Goal: Task Accomplishment & Management: Manage account settings

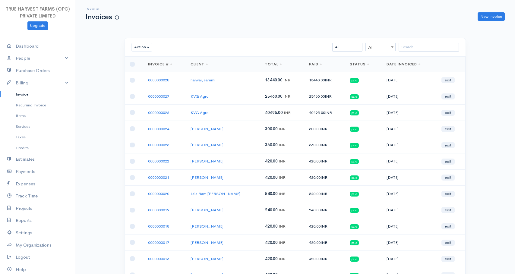
scroll to position [22, 0]
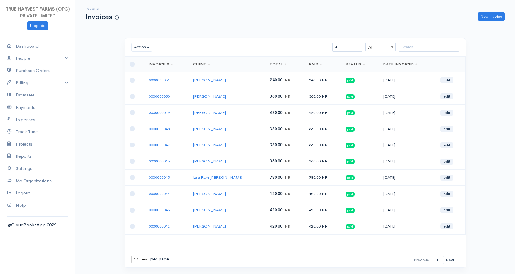
click at [137, 261] on select "10 rows 25 rows 50 rows" at bounding box center [140, 259] width 19 height 7
select select "50"
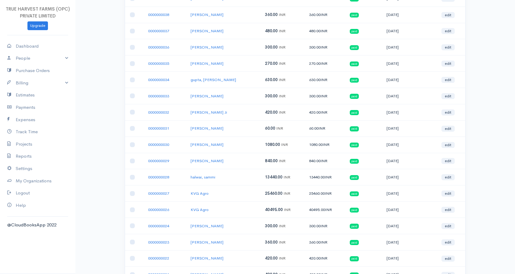
scroll to position [277, 0]
click at [176, 176] on td "0000000028" at bounding box center [164, 177] width 42 height 16
click at [177, 176] on td "0000000028" at bounding box center [164, 177] width 42 height 16
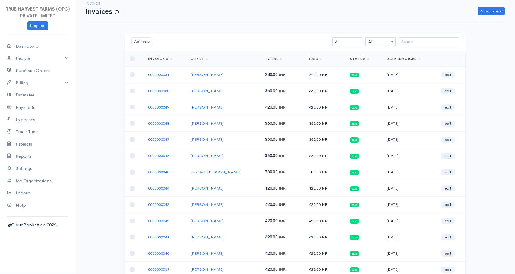
scroll to position [0, 0]
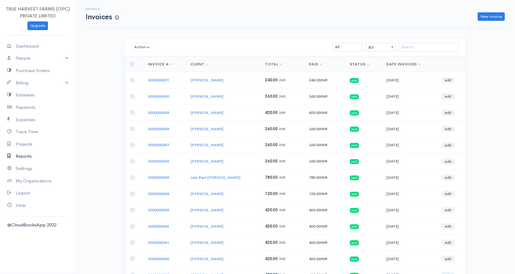
click at [27, 156] on link "Reports" at bounding box center [37, 156] width 75 height 12
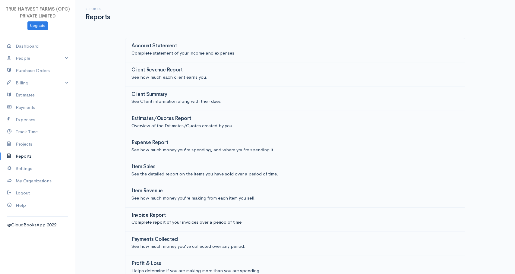
click at [149, 221] on p "Complete report of your invoices over a period of time" at bounding box center [294, 222] width 327 height 7
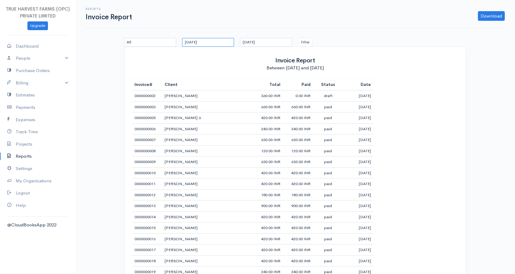
click at [209, 42] on input "18-07-2025" at bounding box center [208, 42] width 52 height 9
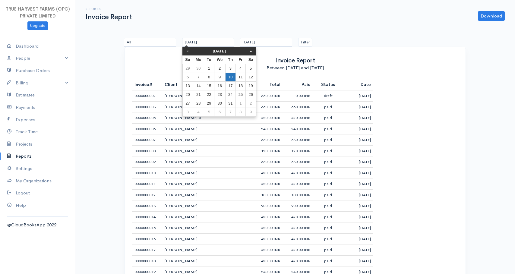
click at [231, 78] on td "10" at bounding box center [230, 77] width 10 height 9
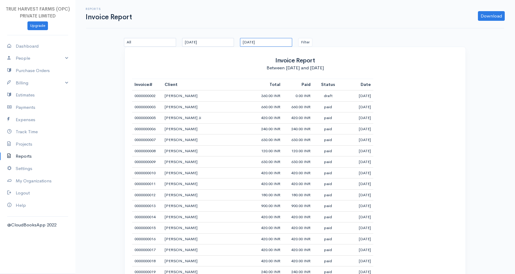
click at [265, 42] on input "17-08-2025" at bounding box center [266, 42] width 52 height 9
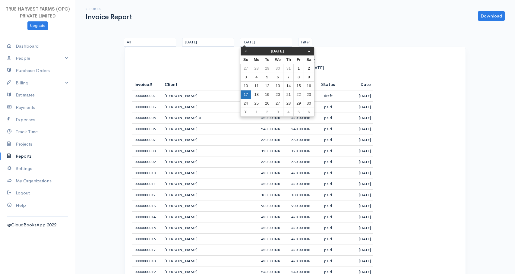
click at [245, 92] on td "17" at bounding box center [245, 94] width 11 height 9
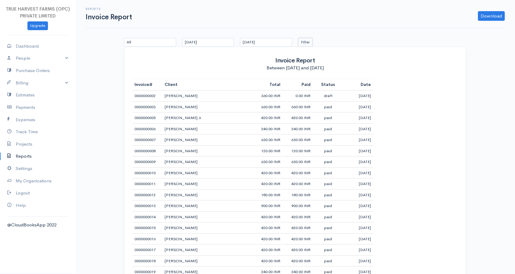
click at [305, 42] on button "Filter" at bounding box center [305, 42] width 14 height 9
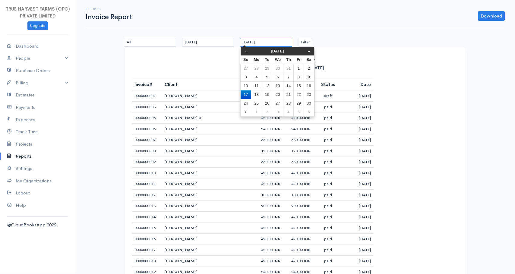
click at [273, 43] on input "17-08-2025" at bounding box center [266, 42] width 52 height 9
click at [321, 27] on div "Reports Invoice Report Download PDF CSV" at bounding box center [295, 14] width 418 height 28
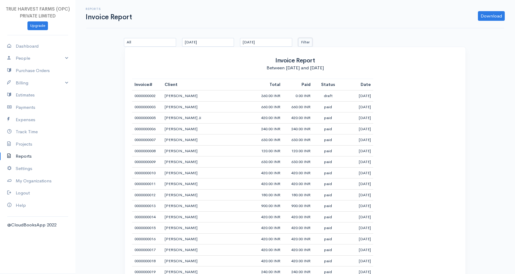
click at [305, 41] on button "Filter" at bounding box center [305, 42] width 14 height 9
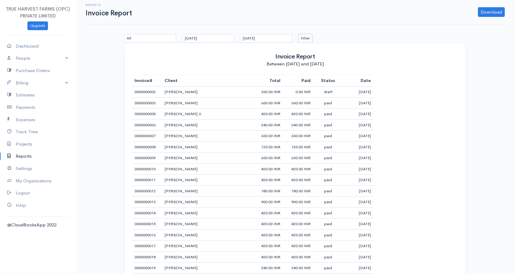
scroll to position [6, 0]
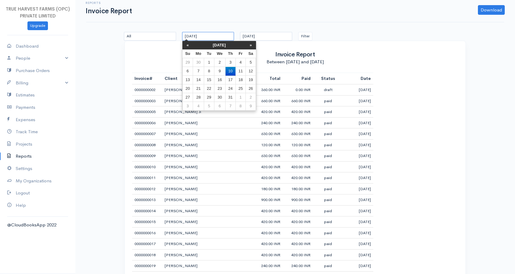
click at [202, 36] on input "10-07-2025" at bounding box center [208, 36] width 52 height 9
click at [250, 45] on th "»" at bounding box center [251, 45] width 10 height 8
click at [188, 81] on td "10" at bounding box center [187, 80] width 11 height 9
type input "10-08-2025"
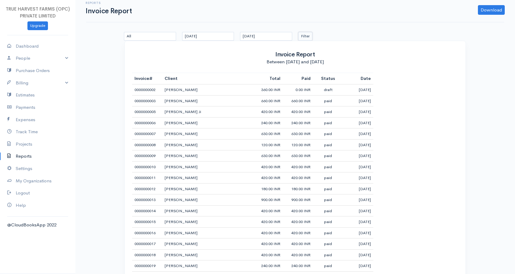
click at [307, 35] on button "Filter" at bounding box center [305, 36] width 14 height 9
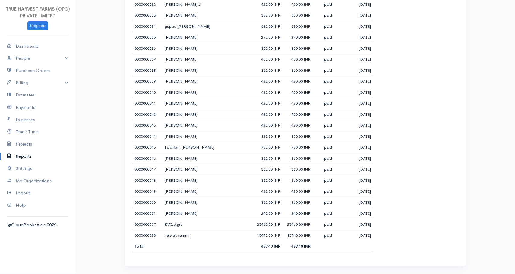
scroll to position [0, 0]
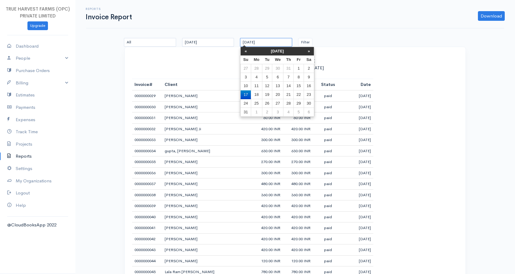
click at [258, 43] on input "17-08-2025" at bounding box center [266, 42] width 52 height 9
click at [269, 86] on td "12" at bounding box center [267, 86] width 10 height 9
type input "12-08-2025"
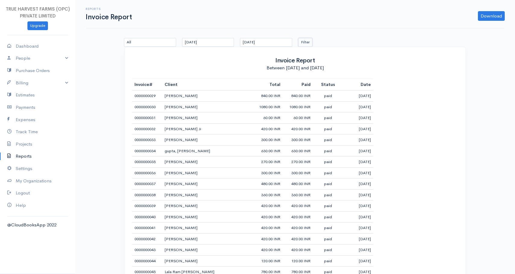
click at [307, 42] on button "Filter" at bounding box center [305, 42] width 14 height 9
click at [31, 83] on link "Billing" at bounding box center [37, 83] width 75 height 12
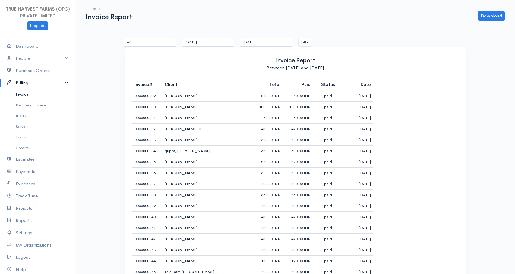
click at [24, 94] on link "Invoice" at bounding box center [37, 94] width 75 height 11
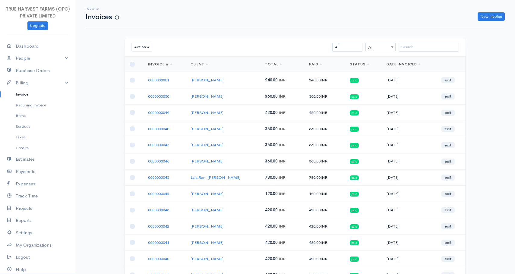
click at [448, 41] on div "Action Archive Delete Download PDF Send Mark as Sent Mark Un-Sent Enter Payment…" at bounding box center [295, 47] width 340 height 18
click at [443, 47] on input "search" at bounding box center [428, 47] width 60 height 9
click at [430, 47] on input "search" at bounding box center [428, 47] width 60 height 9
click at [428, 47] on input "search" at bounding box center [428, 47] width 60 height 9
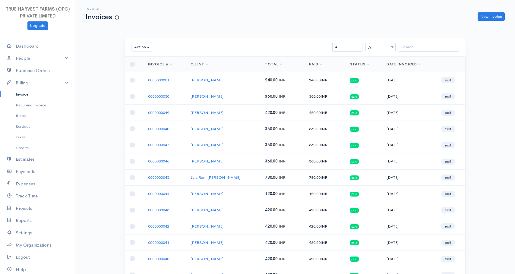
click at [27, 183] on link "Expenses" at bounding box center [37, 184] width 75 height 12
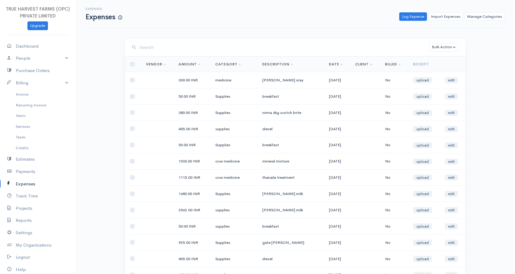
click at [262, 112] on td "nirma 6kg scotch brite" at bounding box center [290, 113] width 67 height 16
click at [274, 112] on td "nirma 6kg scotch brite" at bounding box center [290, 113] width 67 height 16
click at [279, 112] on td "nirma 6kg scotch brite" at bounding box center [290, 113] width 67 height 16
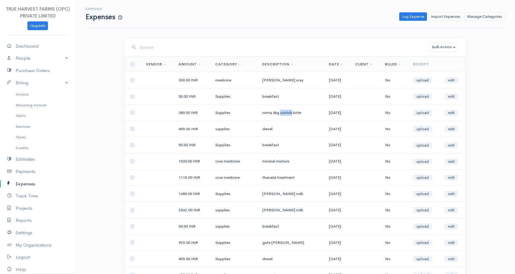
click at [279, 112] on td "nirma 6kg scotch brite" at bounding box center [290, 113] width 67 height 16
click at [283, 113] on td "nirma 6kg scotch brite" at bounding box center [290, 113] width 67 height 16
click at [294, 113] on td "nirma 6kg scotch brite" at bounding box center [290, 113] width 67 height 16
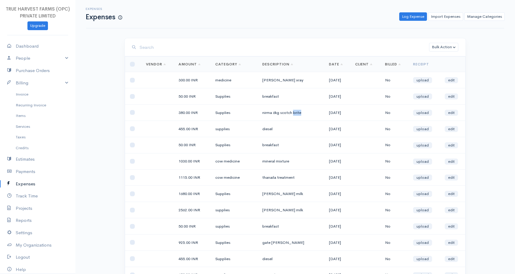
click at [294, 113] on td "nirma 6kg scotch brite" at bounding box center [290, 113] width 67 height 16
click at [284, 113] on td "nirma 6kg scotch brite" at bounding box center [290, 113] width 67 height 16
click at [287, 122] on td "diesel" at bounding box center [290, 129] width 67 height 16
click at [304, 120] on td "nirma 6kg scotch brite" at bounding box center [290, 113] width 67 height 16
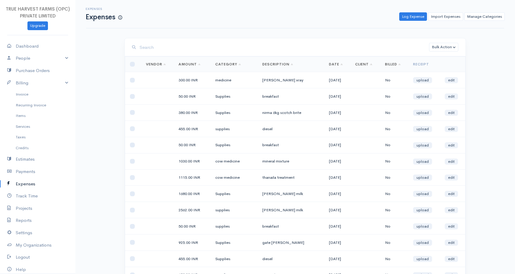
click at [262, 80] on td "vimal xray" at bounding box center [290, 80] width 67 height 16
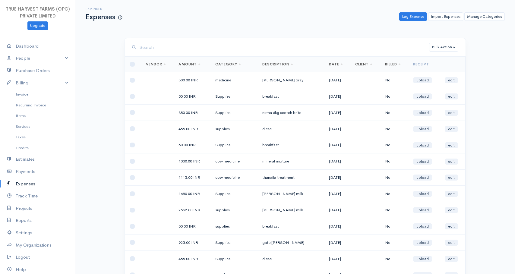
click at [261, 80] on td "vimal xray" at bounding box center [290, 80] width 67 height 16
click at [262, 80] on td "vimal xray" at bounding box center [290, 80] width 67 height 16
click at [272, 80] on td "vimal xray" at bounding box center [290, 80] width 67 height 16
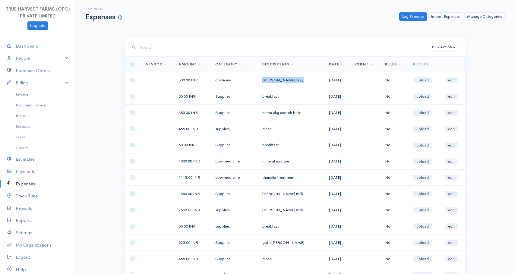
click at [272, 80] on td "vimal xray" at bounding box center [290, 80] width 67 height 16
click at [263, 80] on td "vimal xray" at bounding box center [290, 80] width 67 height 16
click at [272, 80] on td "vimal xray" at bounding box center [290, 80] width 67 height 16
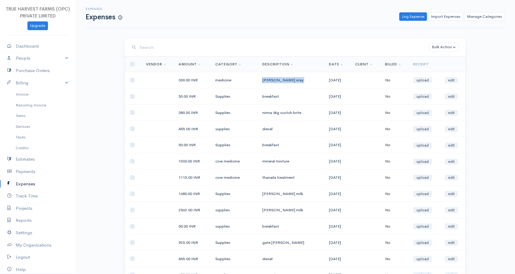
click at [272, 80] on td "vimal xray" at bounding box center [290, 80] width 67 height 16
click at [262, 80] on td "vimal xray" at bounding box center [290, 80] width 67 height 16
click at [273, 80] on td "vimal xray" at bounding box center [290, 80] width 67 height 16
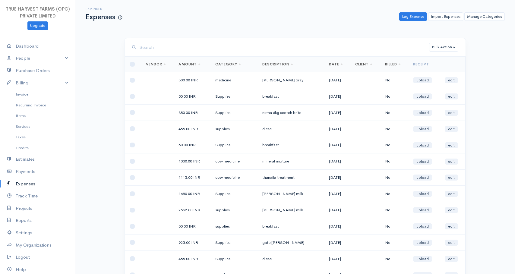
click at [268, 80] on td "vimal xray" at bounding box center [290, 80] width 67 height 16
click at [180, 80] on td "300.00 INR" at bounding box center [192, 80] width 37 height 16
click at [183, 80] on td "300.00 INR" at bounding box center [192, 80] width 37 height 16
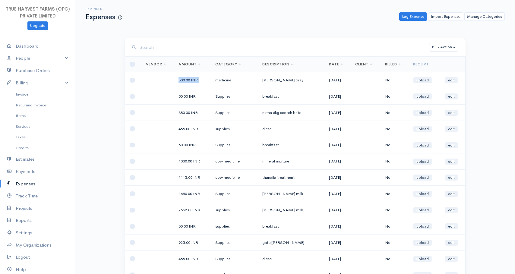
click at [183, 80] on td "300.00 INR" at bounding box center [192, 80] width 37 height 16
click at [197, 80] on td "300.00 INR" at bounding box center [192, 80] width 37 height 16
click at [220, 80] on td "medicine" at bounding box center [233, 80] width 47 height 16
click at [224, 80] on td "medicine" at bounding box center [233, 80] width 47 height 16
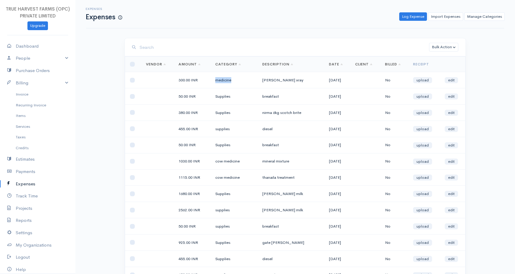
click at [224, 80] on td "medicine" at bounding box center [233, 80] width 47 height 16
click at [266, 80] on td "vimal xray" at bounding box center [290, 80] width 67 height 16
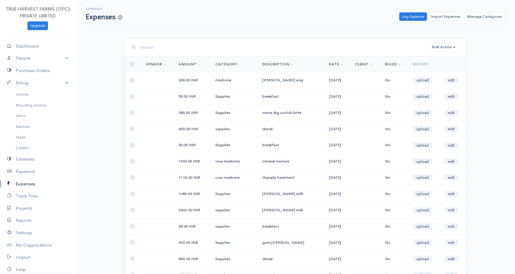
click at [269, 80] on td "vimal xray" at bounding box center [290, 80] width 67 height 16
click at [271, 80] on td "vimal xray" at bounding box center [290, 80] width 67 height 16
click at [294, 79] on td "vimal xray" at bounding box center [290, 80] width 67 height 16
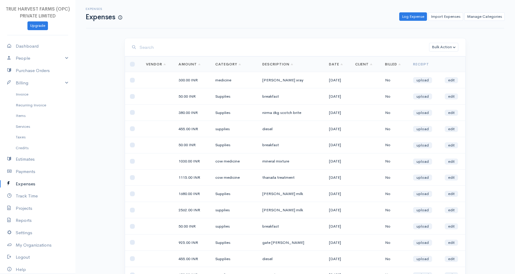
click at [308, 80] on td "vimal xray" at bounding box center [290, 80] width 67 height 16
click at [295, 80] on td "vimal xray" at bounding box center [290, 80] width 67 height 16
click at [312, 80] on td "vimal xray" at bounding box center [290, 80] width 67 height 16
click at [317, 80] on td "vimal xray" at bounding box center [290, 80] width 67 height 16
click at [311, 80] on td "vimal xray" at bounding box center [290, 80] width 67 height 16
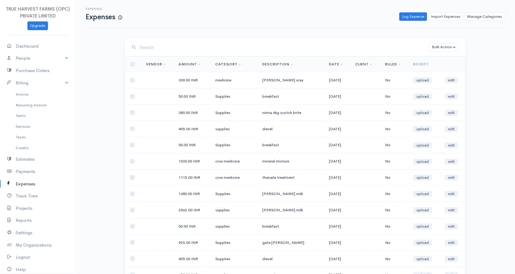
click at [305, 80] on td "vimal xray" at bounding box center [290, 80] width 67 height 16
click at [299, 80] on td "vimal xray" at bounding box center [290, 80] width 67 height 16
click at [293, 80] on td "vimal xray" at bounding box center [290, 80] width 67 height 16
click at [304, 80] on td "vimal xray" at bounding box center [290, 80] width 67 height 16
click at [300, 80] on td "vimal xray" at bounding box center [290, 80] width 67 height 16
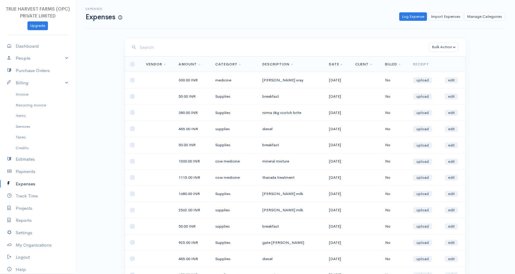
click at [300, 80] on td "vimal xray" at bounding box center [290, 80] width 67 height 16
click at [302, 80] on td "vimal xray" at bounding box center [290, 80] width 67 height 16
click at [302, 95] on td "breakfast" at bounding box center [290, 96] width 67 height 16
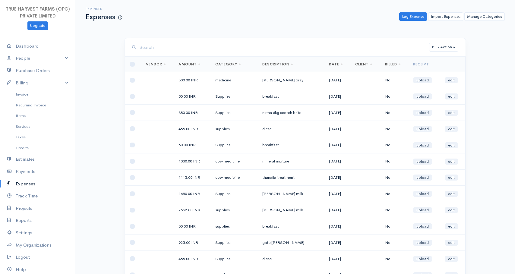
click at [301, 96] on td "breakfast" at bounding box center [290, 96] width 67 height 16
click at [300, 96] on td "breakfast" at bounding box center [290, 96] width 67 height 16
click at [285, 113] on td "nirma 6kg scotch brite" at bounding box center [290, 113] width 67 height 16
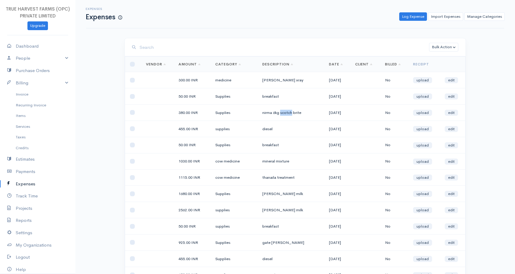
click at [285, 113] on td "nirma 6kg scotch brite" at bounding box center [290, 113] width 67 height 16
click at [290, 112] on td "nirma 6kg scotch brite" at bounding box center [290, 113] width 67 height 16
click at [292, 112] on td "nirma 6kg scotch brite" at bounding box center [290, 113] width 67 height 16
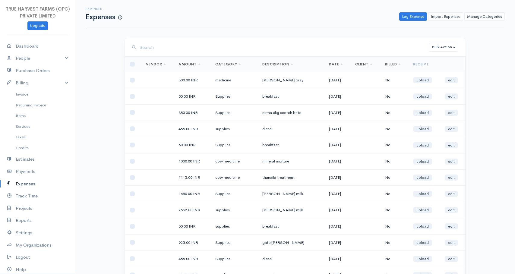
click at [295, 129] on td "diesel" at bounding box center [290, 129] width 67 height 16
click at [260, 129] on td "diesel" at bounding box center [290, 129] width 67 height 16
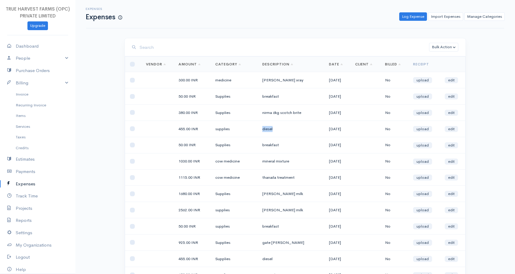
click at [260, 129] on td "diesel" at bounding box center [290, 129] width 67 height 16
click at [265, 129] on td "diesel" at bounding box center [290, 129] width 67 height 16
click at [284, 129] on td "diesel" at bounding box center [290, 129] width 67 height 16
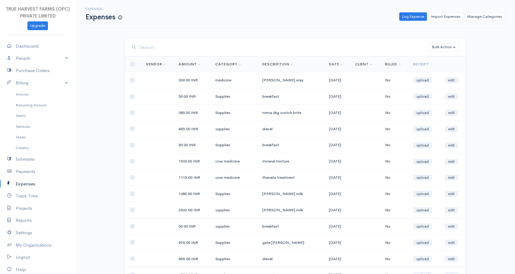
click at [290, 127] on td "diesel" at bounding box center [290, 129] width 67 height 16
click at [266, 144] on td "breakfast" at bounding box center [290, 145] width 67 height 16
click at [287, 144] on td "breakfast" at bounding box center [290, 145] width 67 height 16
click at [263, 162] on td "mineral mixture" at bounding box center [290, 161] width 67 height 16
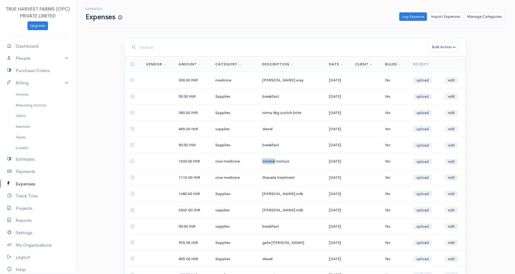
click at [263, 162] on td "mineral mixture" at bounding box center [290, 161] width 67 height 16
click at [264, 162] on td "mineral mixture" at bounding box center [290, 161] width 67 height 16
click at [281, 162] on td "mineral mixture" at bounding box center [290, 161] width 67 height 16
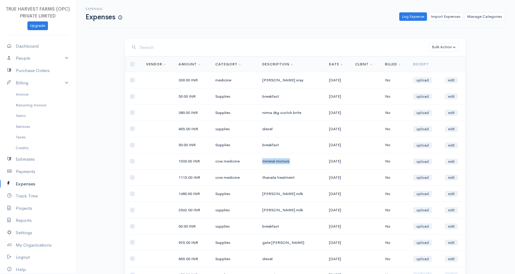
click at [281, 162] on td "mineral mixture" at bounding box center [290, 161] width 67 height 16
click at [292, 162] on td "mineral mixture" at bounding box center [290, 161] width 67 height 16
click at [262, 161] on td "mineral mixture" at bounding box center [290, 161] width 67 height 16
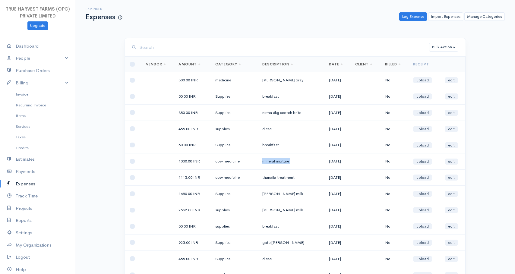
click at [264, 161] on td "mineral mixture" at bounding box center [290, 161] width 67 height 16
click at [281, 161] on td "mineral mixture" at bounding box center [290, 161] width 67 height 16
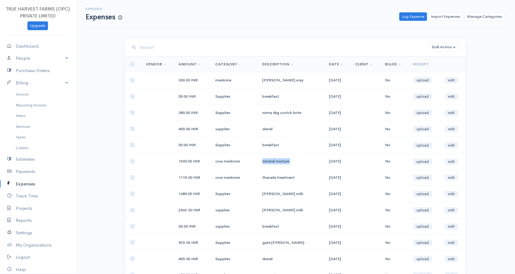
click at [281, 161] on td "mineral mixture" at bounding box center [290, 161] width 67 height 16
click at [295, 158] on td "mineral mixture" at bounding box center [290, 161] width 67 height 16
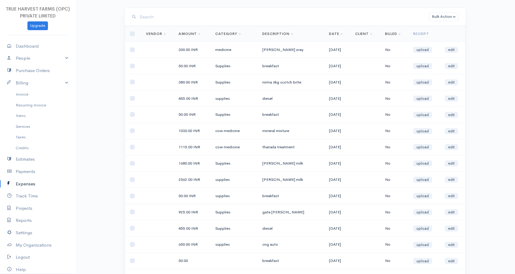
scroll to position [37, 0]
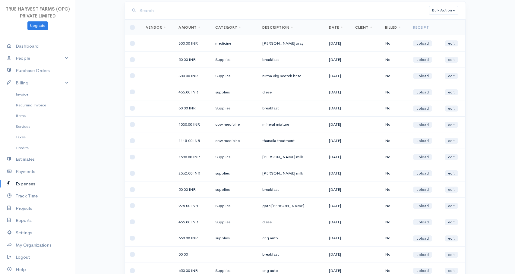
click at [217, 125] on td "cow medicine" at bounding box center [233, 124] width 47 height 16
click at [232, 125] on td "cow medicine" at bounding box center [233, 124] width 47 height 16
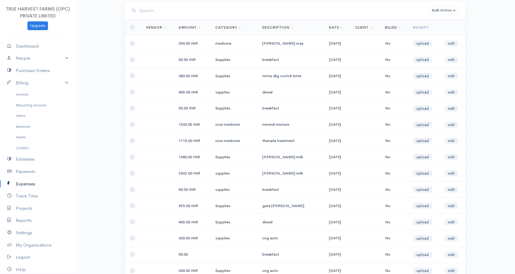
click at [266, 124] on td "mineral mixture" at bounding box center [290, 124] width 67 height 16
click at [273, 124] on td "mineral mixture" at bounding box center [290, 124] width 67 height 16
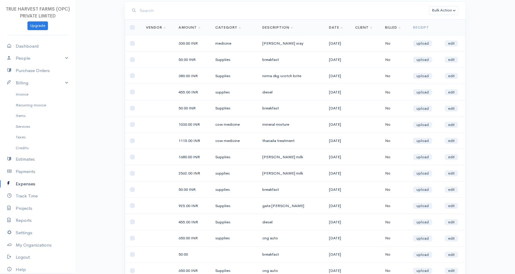
click at [218, 125] on td "cow medicine" at bounding box center [233, 124] width 47 height 16
click at [228, 125] on td "cow medicine" at bounding box center [233, 124] width 47 height 16
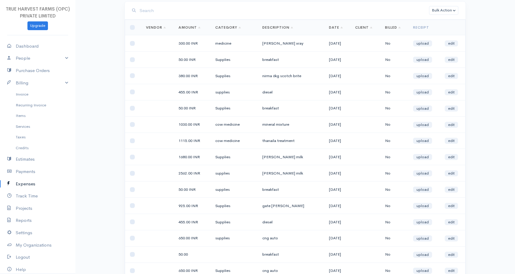
click at [264, 127] on td "mineral mixture" at bounding box center [290, 124] width 67 height 16
click at [266, 126] on td "mineral mixture" at bounding box center [290, 124] width 67 height 16
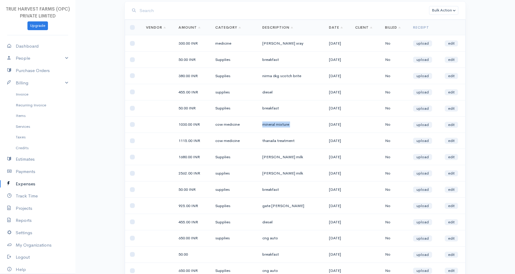
click at [266, 126] on td "mineral mixture" at bounding box center [290, 124] width 67 height 16
click at [265, 124] on td "mineral mixture" at bounding box center [290, 124] width 67 height 16
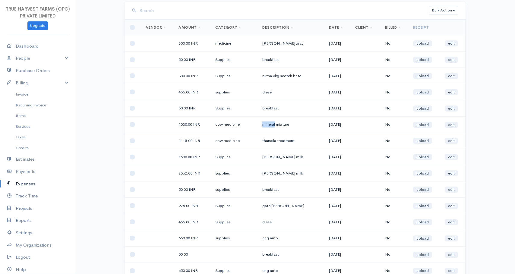
click at [265, 124] on td "mineral mixture" at bounding box center [290, 124] width 67 height 16
click at [220, 108] on td "Supplies" at bounding box center [233, 108] width 47 height 16
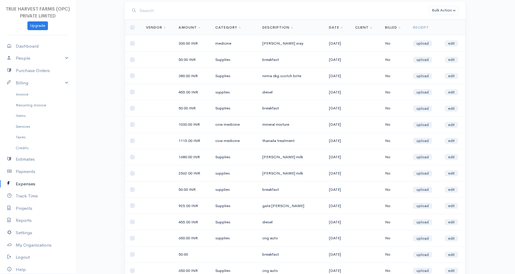
click at [262, 108] on td "breakfast" at bounding box center [290, 108] width 67 height 16
click at [215, 125] on td "cow medicine" at bounding box center [233, 124] width 47 height 16
click at [224, 125] on td "cow medicine" at bounding box center [233, 124] width 47 height 16
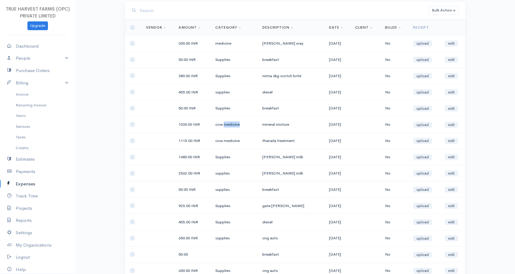
click at [224, 125] on td "cow medicine" at bounding box center [233, 124] width 47 height 16
click at [264, 125] on td "mineral mixture" at bounding box center [290, 124] width 67 height 16
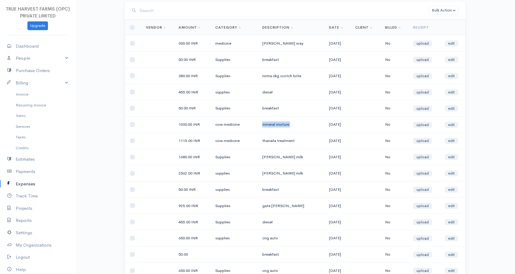
click at [265, 125] on td "mineral mixture" at bounding box center [290, 124] width 67 height 16
click at [272, 125] on td "mineral mixture" at bounding box center [290, 124] width 67 height 16
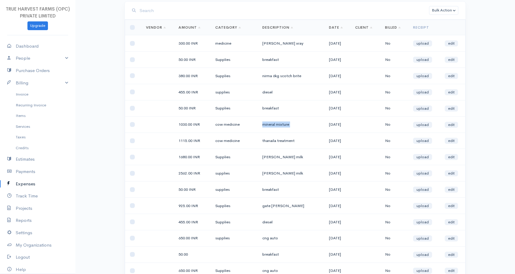
click at [274, 125] on td "mineral mixture" at bounding box center [290, 124] width 67 height 16
click at [216, 125] on td "cow medicine" at bounding box center [233, 124] width 47 height 16
click at [226, 125] on td "cow medicine" at bounding box center [233, 124] width 47 height 16
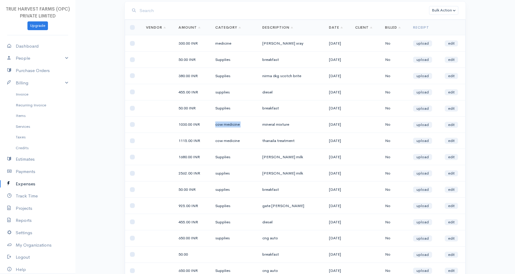
drag, startPoint x: 226, startPoint y: 125, endPoint x: 218, endPoint y: 125, distance: 8.4
click at [218, 125] on td "cow medicine" at bounding box center [233, 124] width 47 height 16
click at [228, 125] on td "cow medicine" at bounding box center [233, 124] width 47 height 16
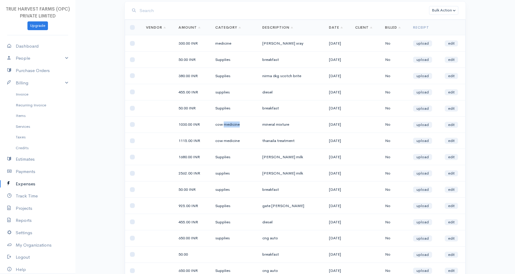
click at [228, 125] on td "cow medicine" at bounding box center [233, 124] width 47 height 16
click at [230, 125] on td "cow medicine" at bounding box center [233, 124] width 47 height 16
click at [262, 124] on td "mineral mixture" at bounding box center [290, 124] width 67 height 16
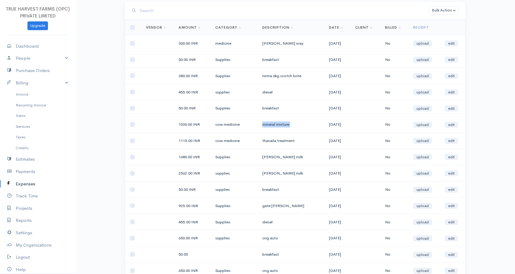
click at [262, 124] on td "mineral mixture" at bounding box center [290, 124] width 67 height 16
click at [266, 124] on td "mineral mixture" at bounding box center [290, 124] width 67 height 16
click at [272, 124] on td "mineral mixture" at bounding box center [290, 124] width 67 height 16
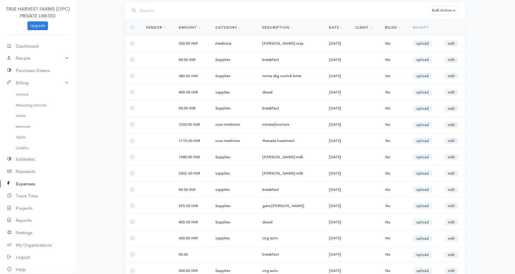
click at [272, 124] on td "mineral mixture" at bounding box center [290, 124] width 67 height 16
click at [274, 124] on td "mineral mixture" at bounding box center [290, 124] width 67 height 16
click at [326, 124] on td "[DATE]" at bounding box center [337, 124] width 26 height 16
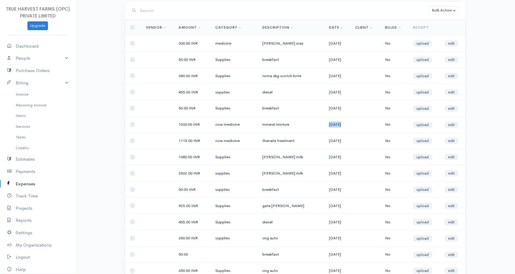
click at [326, 124] on td "[DATE]" at bounding box center [337, 124] width 26 height 16
click at [332, 124] on td "[DATE]" at bounding box center [337, 124] width 26 height 16
click at [336, 124] on td "[DATE]" at bounding box center [337, 124] width 26 height 16
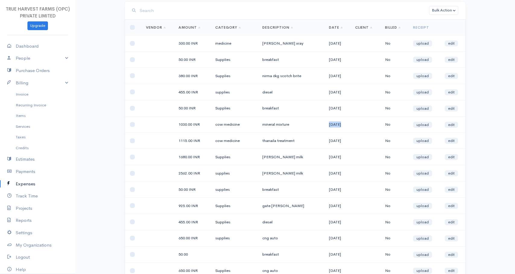
click at [336, 124] on td "[DATE]" at bounding box center [337, 124] width 26 height 16
click at [265, 124] on td "mineral mixture" at bounding box center [290, 124] width 67 height 16
click at [265, 125] on td "mineral mixture" at bounding box center [290, 124] width 67 height 16
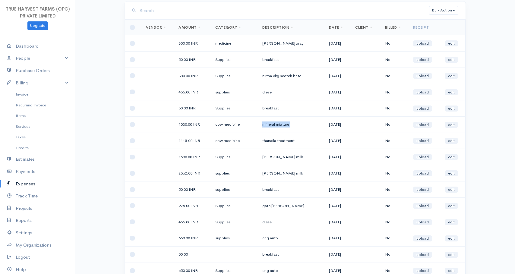
click at [265, 125] on td "mineral mixture" at bounding box center [290, 124] width 67 height 16
click at [280, 125] on td "mineral mixture" at bounding box center [290, 124] width 67 height 16
click at [300, 125] on td "mineral mixture" at bounding box center [290, 124] width 67 height 16
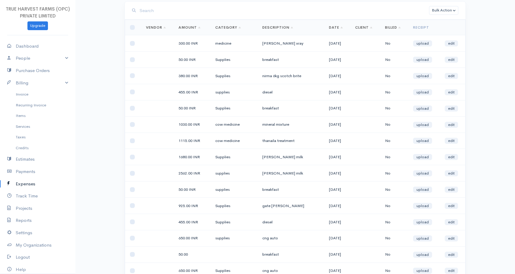
click at [327, 124] on td "[DATE]" at bounding box center [337, 124] width 26 height 16
click at [330, 124] on td "[DATE]" at bounding box center [337, 124] width 26 height 16
click at [334, 124] on td "[DATE]" at bounding box center [337, 124] width 26 height 16
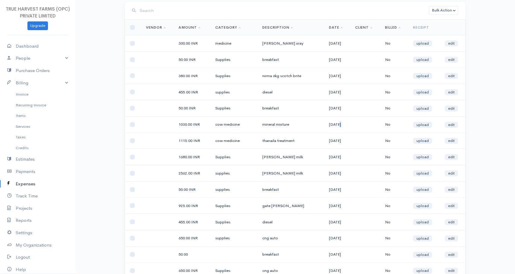
click at [334, 124] on td "[DATE]" at bounding box center [337, 124] width 26 height 16
click at [341, 124] on td "[DATE]" at bounding box center [337, 124] width 26 height 16
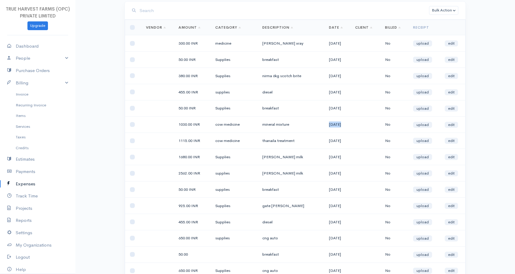
click at [341, 124] on td "[DATE]" at bounding box center [337, 124] width 26 height 16
click at [350, 124] on td "[DATE]" at bounding box center [337, 124] width 26 height 16
click at [217, 125] on td "cow medicine" at bounding box center [233, 124] width 47 height 16
click at [219, 125] on td "cow medicine" at bounding box center [233, 124] width 47 height 16
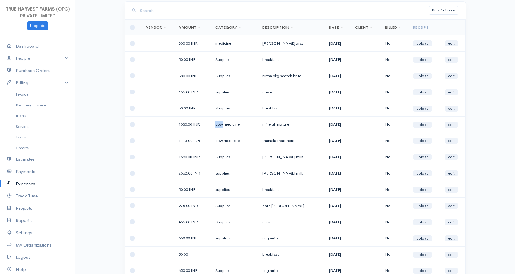
click at [219, 125] on td "cow medicine" at bounding box center [233, 124] width 47 height 16
click at [217, 125] on td "cow medicine" at bounding box center [233, 124] width 47 height 16
click at [215, 125] on td "cow medicine" at bounding box center [233, 124] width 47 height 16
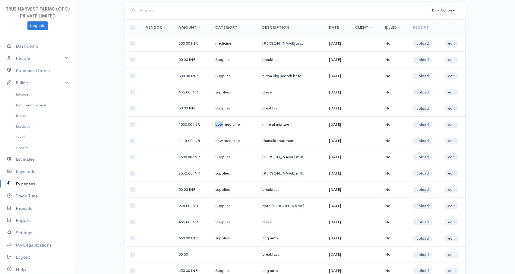
click at [215, 125] on td "cow medicine" at bounding box center [233, 124] width 47 height 16
click at [216, 125] on td "cow medicine" at bounding box center [233, 124] width 47 height 16
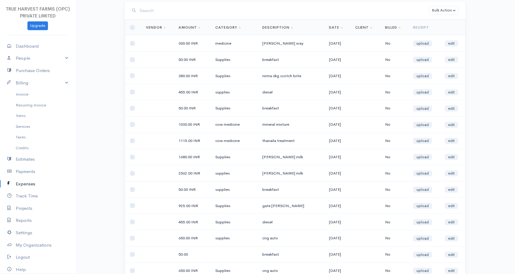
click at [218, 125] on td "cow medicine" at bounding box center [233, 124] width 47 height 16
click at [217, 124] on td "cow medicine" at bounding box center [233, 124] width 47 height 16
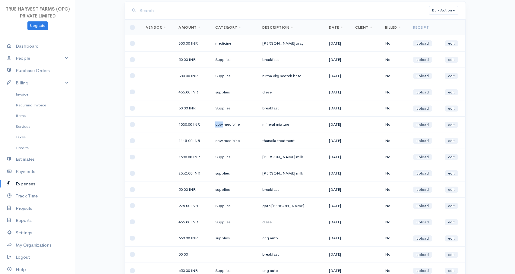
click at [217, 124] on td "cow medicine" at bounding box center [233, 124] width 47 height 16
click at [218, 124] on td "cow medicine" at bounding box center [233, 124] width 47 height 16
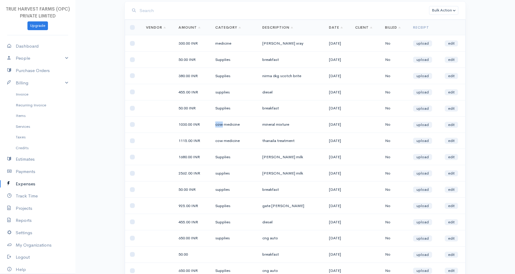
click at [218, 124] on td "cow medicine" at bounding box center [233, 124] width 47 height 16
click at [231, 124] on td "cow medicine" at bounding box center [233, 124] width 47 height 16
click at [218, 124] on td "cow medicine" at bounding box center [233, 124] width 47 height 16
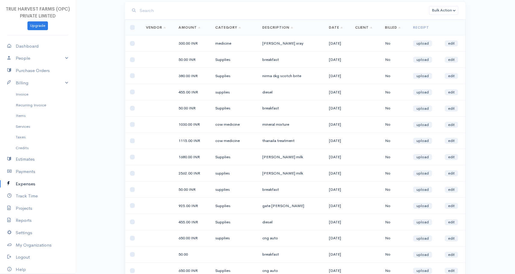
click at [181, 125] on td "1030.00 INR" at bounding box center [192, 124] width 37 height 16
click at [183, 125] on td "1030.00 INR" at bounding box center [192, 124] width 37 height 16
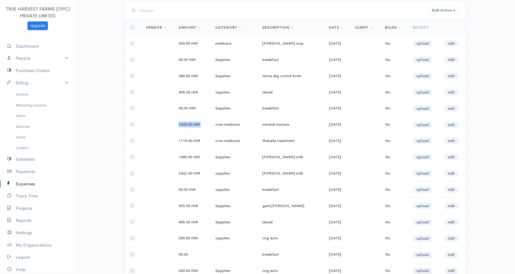
click at [187, 124] on td "1030.00 INR" at bounding box center [192, 124] width 37 height 16
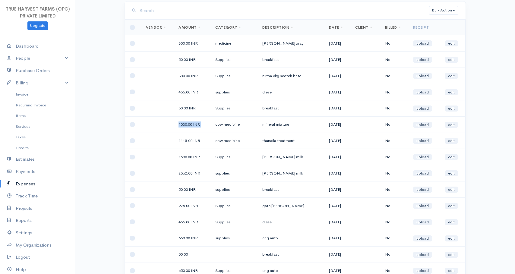
click at [187, 124] on td "1030.00 INR" at bounding box center [192, 124] width 37 height 16
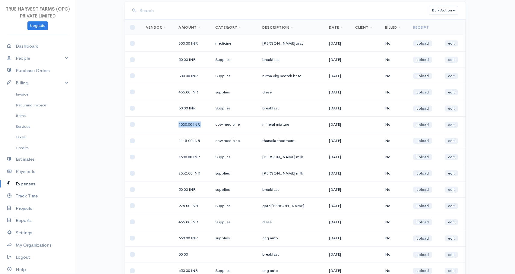
click at [187, 124] on td "1030.00 INR" at bounding box center [192, 124] width 37 height 16
click at [179, 141] on td "1115.00 INR" at bounding box center [192, 141] width 37 height 16
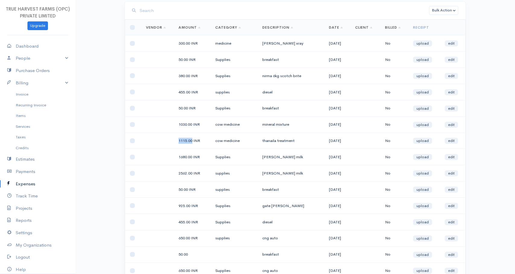
click at [179, 141] on td "1115.00 INR" at bounding box center [192, 141] width 37 height 16
click at [185, 141] on td "1115.00 INR" at bounding box center [192, 141] width 37 height 16
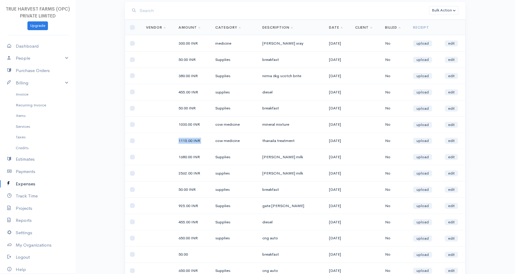
click at [191, 141] on td "1115.00 INR" at bounding box center [192, 141] width 37 height 16
click at [218, 142] on td "cow medicine" at bounding box center [233, 141] width 47 height 16
click at [229, 142] on td "cow medicine" at bounding box center [233, 141] width 47 height 16
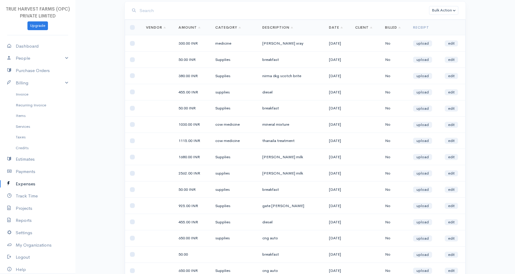
click at [217, 141] on td "cow medicine" at bounding box center [233, 141] width 47 height 16
click at [229, 141] on td "cow medicine" at bounding box center [233, 141] width 47 height 16
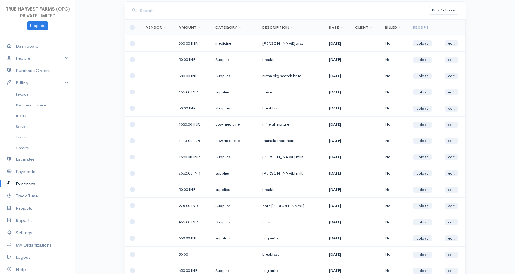
click at [263, 141] on td "thanaila treatment" at bounding box center [290, 141] width 67 height 16
click at [265, 141] on td "thanaila treatment" at bounding box center [290, 141] width 67 height 16
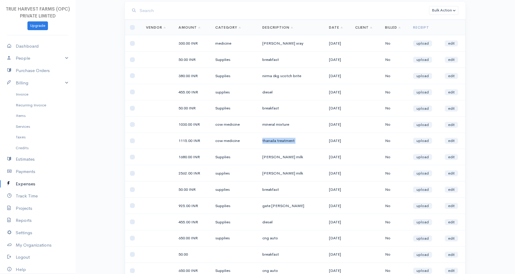
click at [266, 141] on td "thanaila treatment" at bounding box center [290, 141] width 67 height 16
click at [284, 142] on td "thanaila treatment" at bounding box center [290, 141] width 67 height 16
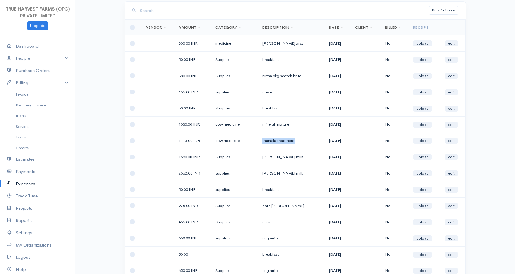
click at [265, 140] on td "thanaila treatment" at bounding box center [290, 141] width 67 height 16
click at [265, 141] on td "thanaila treatment" at bounding box center [290, 141] width 67 height 16
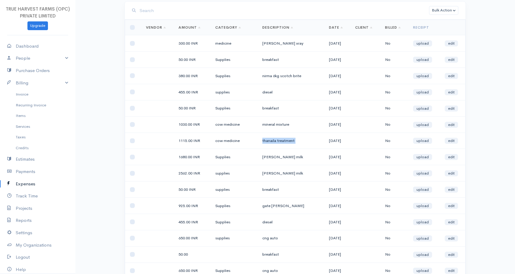
click at [285, 141] on td "thanaila treatment" at bounding box center [290, 141] width 67 height 16
click at [263, 141] on td "thanaila treatment" at bounding box center [290, 141] width 67 height 16
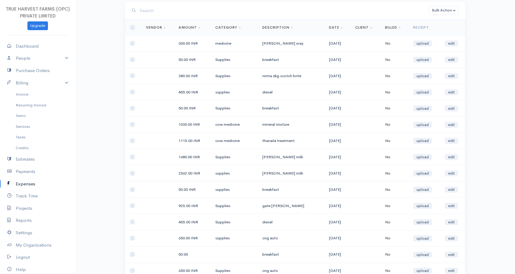
click at [288, 141] on td "thanaila treatment" at bounding box center [290, 141] width 67 height 16
click at [265, 141] on td "thanaila treatment" at bounding box center [290, 141] width 67 height 16
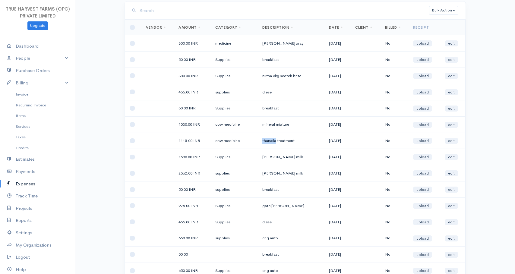
click at [270, 141] on td "thanaila treatment" at bounding box center [290, 141] width 67 height 16
click at [279, 141] on td "thanaila treatment" at bounding box center [290, 141] width 67 height 16
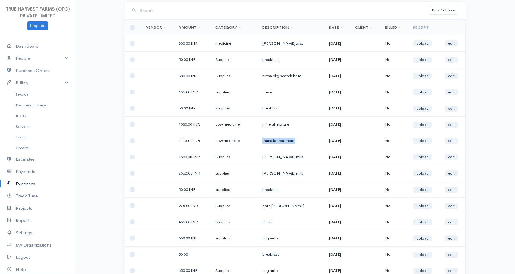
click at [279, 141] on td "thanaila treatment" at bounding box center [290, 141] width 67 height 16
click at [286, 141] on td "thanaila treatment" at bounding box center [290, 141] width 67 height 16
click at [266, 141] on td "thanaila treatment" at bounding box center [290, 141] width 67 height 16
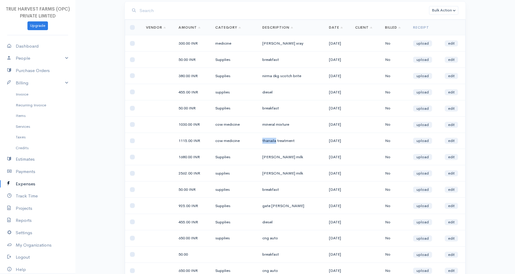
click at [266, 141] on td "thanaila treatment" at bounding box center [290, 141] width 67 height 16
click at [285, 141] on td "thanaila treatment" at bounding box center [290, 141] width 67 height 16
click at [253, 141] on td "cow medicine" at bounding box center [233, 141] width 47 height 16
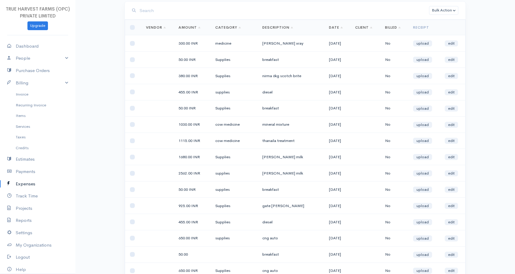
click at [216, 141] on td "cow medicine" at bounding box center [233, 141] width 47 height 16
click at [232, 141] on td "cow medicine" at bounding box center [233, 141] width 47 height 16
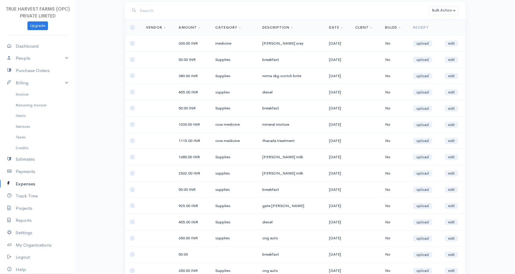
click at [218, 141] on td "cow medicine" at bounding box center [233, 141] width 47 height 16
click at [227, 141] on td "cow medicine" at bounding box center [233, 141] width 47 height 16
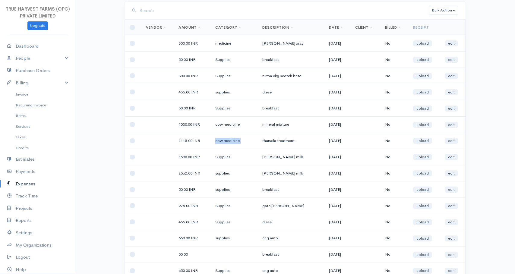
click at [227, 141] on td "cow medicine" at bounding box center [233, 141] width 47 height 16
click at [223, 141] on td "cow medicine" at bounding box center [233, 141] width 47 height 16
click at [180, 141] on td "1115.00 INR" at bounding box center [192, 141] width 37 height 16
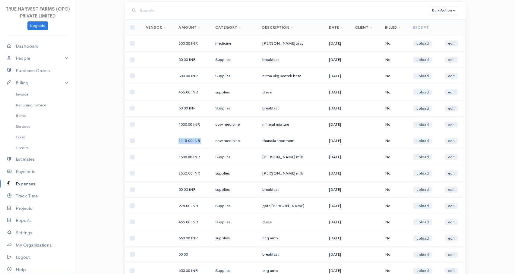
click at [185, 141] on td "1115.00 INR" at bounding box center [192, 141] width 37 height 16
click at [187, 141] on td "1115.00 INR" at bounding box center [192, 141] width 37 height 16
click at [218, 140] on td "cow medicine" at bounding box center [233, 141] width 47 height 16
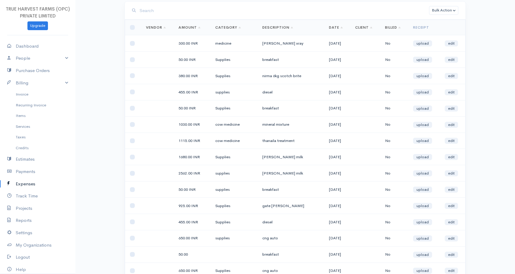
click at [218, 141] on td "cow medicine" at bounding box center [233, 141] width 47 height 16
click at [223, 141] on td "cow medicine" at bounding box center [233, 141] width 47 height 16
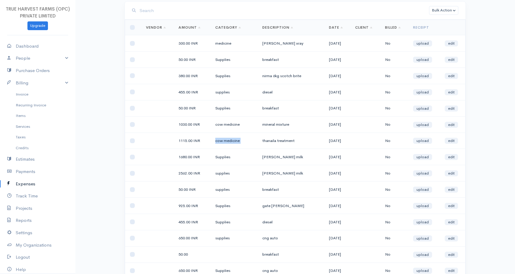
click at [225, 141] on td "cow medicine" at bounding box center [233, 141] width 47 height 16
click at [246, 141] on td "cow medicine" at bounding box center [233, 141] width 47 height 16
click at [267, 141] on td "thanaila treatment" at bounding box center [290, 141] width 67 height 16
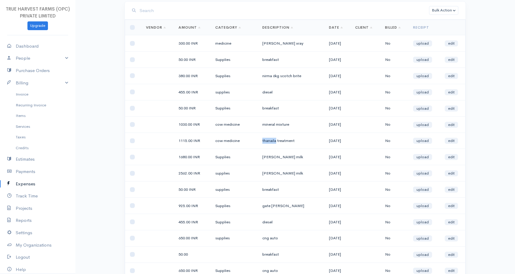
click at [267, 141] on td "thanaila treatment" at bounding box center [290, 141] width 67 height 16
click at [277, 141] on td "thanaila treatment" at bounding box center [290, 141] width 67 height 16
click at [266, 125] on td "mineral mixture" at bounding box center [290, 124] width 67 height 16
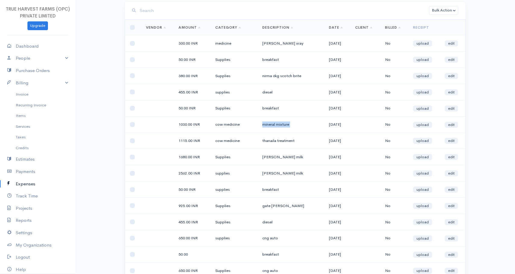
click at [266, 125] on td "mineral mixture" at bounding box center [290, 124] width 67 height 16
click at [278, 125] on td "mineral mixture" at bounding box center [290, 124] width 67 height 16
click at [181, 124] on td "1030.00 INR" at bounding box center [192, 124] width 37 height 16
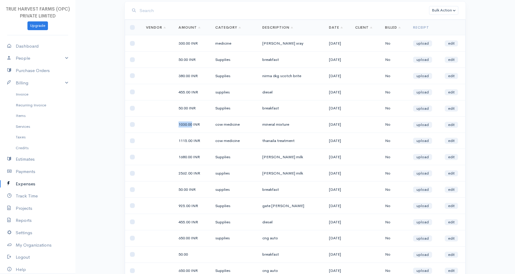
click at [181, 124] on td "1030.00 INR" at bounding box center [192, 124] width 37 height 16
click at [183, 124] on td "1030.00 INR" at bounding box center [192, 124] width 37 height 16
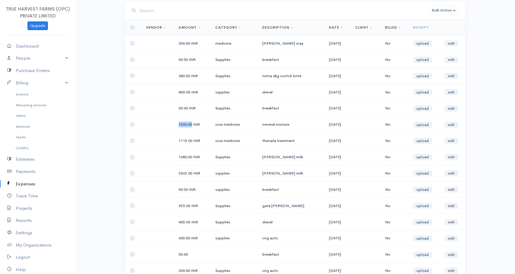
click at [183, 124] on td "1030.00 INR" at bounding box center [192, 124] width 37 height 16
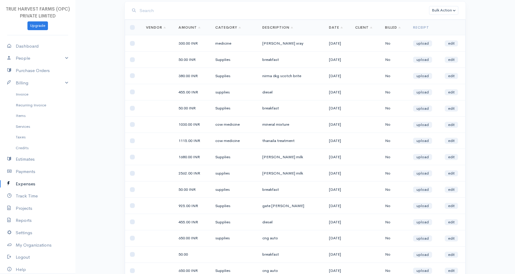
click at [183, 124] on td "1030.00 INR" at bounding box center [192, 124] width 37 height 16
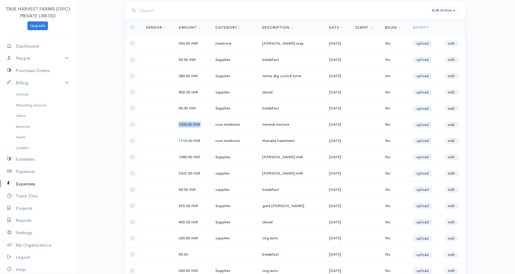
click at [183, 124] on td "1030.00 INR" at bounding box center [192, 124] width 37 height 16
click at [217, 125] on td "cow medicine" at bounding box center [233, 124] width 47 height 16
click at [227, 124] on td "cow medicine" at bounding box center [233, 124] width 47 height 16
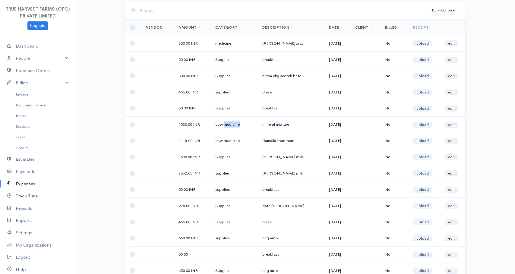
click at [227, 124] on td "cow medicine" at bounding box center [233, 124] width 47 height 16
click at [231, 124] on td "cow medicine" at bounding box center [233, 124] width 47 height 16
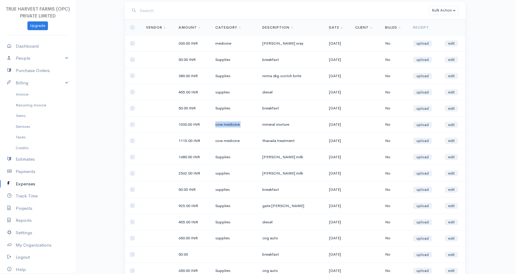
click at [231, 124] on td "cow medicine" at bounding box center [233, 124] width 47 height 16
click at [217, 108] on td "Supplies" at bounding box center [233, 108] width 47 height 16
click at [222, 108] on td "Supplies" at bounding box center [233, 108] width 47 height 16
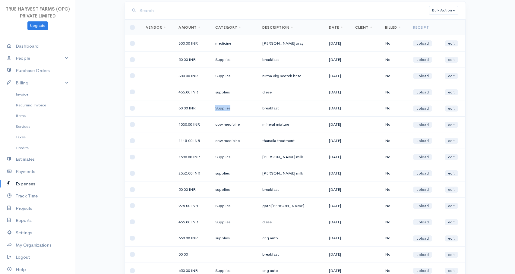
click at [222, 108] on td "Supplies" at bounding box center [233, 108] width 47 height 16
click at [267, 108] on td "breakfast" at bounding box center [290, 108] width 67 height 16
click at [213, 108] on td "Supplies" at bounding box center [233, 108] width 47 height 16
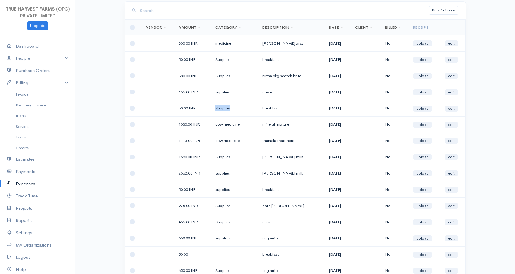
click at [213, 108] on td "Supplies" at bounding box center [233, 108] width 47 height 16
click at [223, 108] on td "Supplies" at bounding box center [233, 108] width 47 height 16
click at [265, 109] on td "breakfast" at bounding box center [290, 108] width 67 height 16
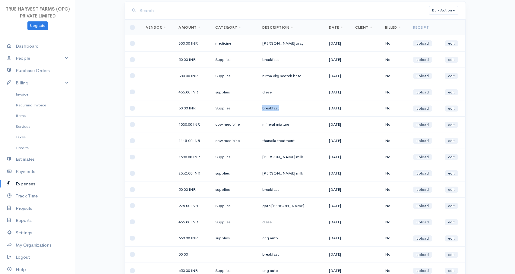
click at [265, 109] on td "breakfast" at bounding box center [290, 108] width 67 height 16
click at [219, 109] on td "Supplies" at bounding box center [233, 108] width 47 height 16
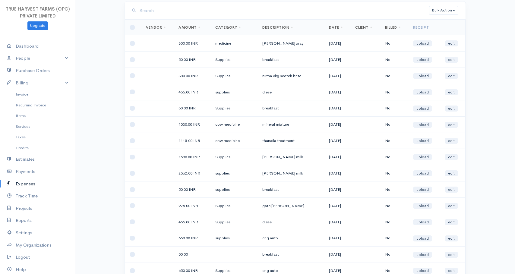
click at [182, 108] on td "50.00 INR" at bounding box center [192, 108] width 37 height 16
click at [187, 108] on td "50.00 INR" at bounding box center [192, 108] width 37 height 16
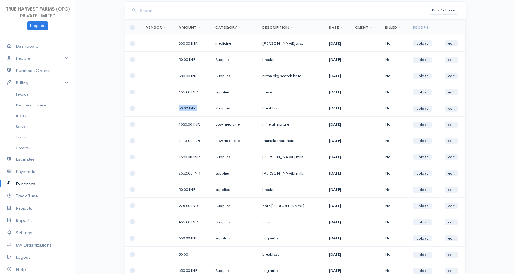
click at [187, 108] on td "50.00 INR" at bounding box center [192, 108] width 37 height 16
click at [190, 108] on td "50.00 INR" at bounding box center [192, 108] width 37 height 16
click at [220, 109] on td "Supplies" at bounding box center [233, 108] width 47 height 16
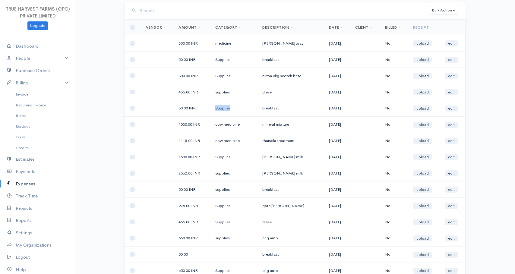
click at [223, 108] on td "Supplies" at bounding box center [233, 108] width 47 height 16
click at [265, 108] on td "breakfast" at bounding box center [290, 108] width 67 height 16
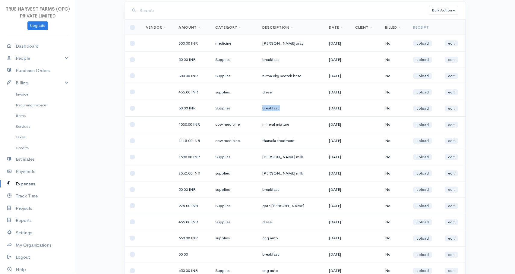
click at [265, 108] on td "breakfast" at bounding box center [290, 108] width 67 height 16
click at [264, 92] on td "diesel" at bounding box center [290, 92] width 67 height 16
click at [219, 93] on td "supplies" at bounding box center [233, 92] width 47 height 16
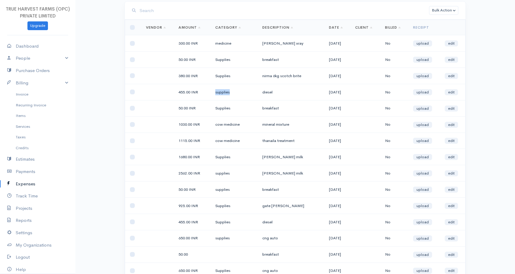
click at [219, 93] on td "supplies" at bounding box center [233, 92] width 47 height 16
click at [180, 93] on td "455.00 INR" at bounding box center [192, 92] width 37 height 16
click at [182, 93] on td "455.00 INR" at bounding box center [192, 92] width 37 height 16
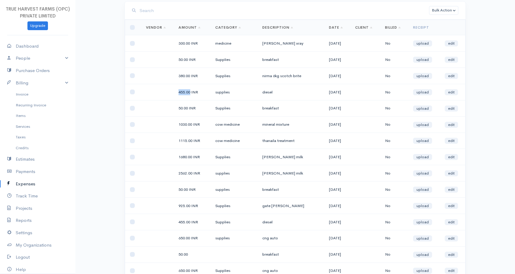
click at [182, 93] on td "455.00 INR" at bounding box center [192, 92] width 37 height 16
click at [186, 93] on td "455.00 INR" at bounding box center [192, 92] width 37 height 16
click at [193, 92] on td "455.00 INR" at bounding box center [192, 92] width 37 height 16
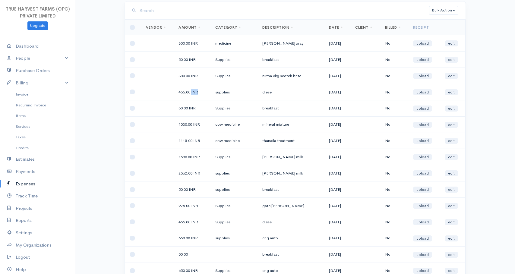
click at [193, 92] on td "455.00 INR" at bounding box center [192, 92] width 37 height 16
click at [221, 93] on td "supplies" at bounding box center [233, 92] width 47 height 16
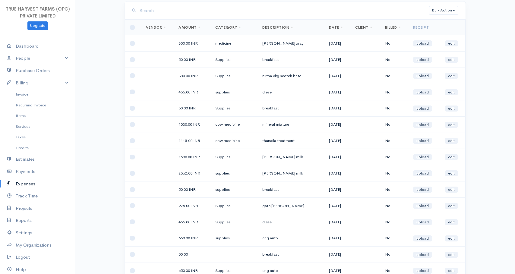
click at [261, 92] on td "diesel" at bounding box center [290, 92] width 67 height 16
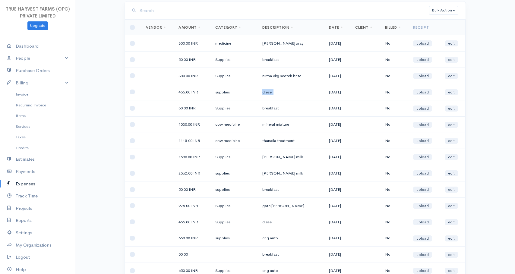
click at [265, 92] on td "diesel" at bounding box center [290, 92] width 67 height 16
click at [263, 43] on td "vimal xray" at bounding box center [290, 43] width 67 height 16
click at [264, 43] on td "vimal xray" at bounding box center [290, 43] width 67 height 16
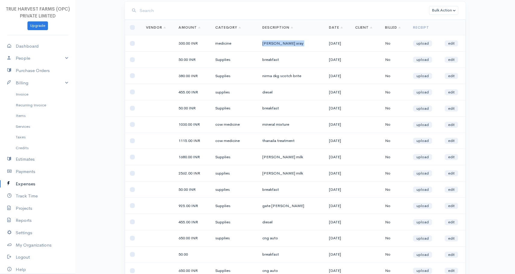
click at [264, 43] on td "vimal xray" at bounding box center [290, 43] width 67 height 16
click at [266, 43] on td "vimal xray" at bounding box center [290, 43] width 67 height 16
click at [269, 44] on td "vimal xray" at bounding box center [290, 43] width 67 height 16
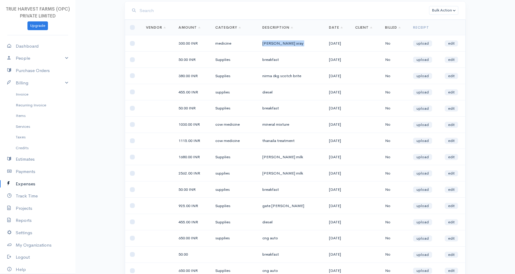
click at [273, 44] on td "vimal xray" at bounding box center [290, 43] width 67 height 16
click at [284, 44] on td "vimal xray" at bounding box center [290, 43] width 67 height 16
click at [10, 9] on span "TRUE HARVEST FARMS (OPC) PRIVATE LIMITED" at bounding box center [38, 12] width 64 height 13
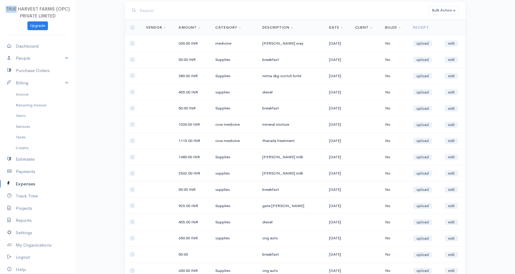
click at [10, 9] on span "TRUE HARVEST FARMS (OPC) PRIVATE LIMITED" at bounding box center [38, 12] width 64 height 13
click at [11, 9] on span "TRUE HARVEST FARMS (OPC) PRIVATE LIMITED" at bounding box center [38, 12] width 64 height 13
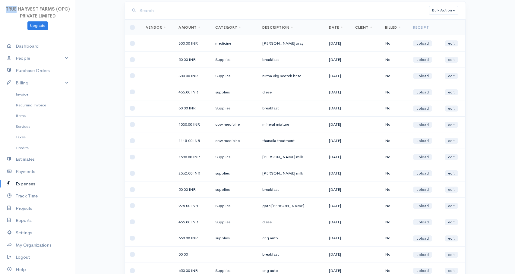
click at [11, 9] on span "TRUE HARVEST FARMS (OPC) PRIVATE LIMITED" at bounding box center [38, 12] width 64 height 13
click at [25, 9] on span "TRUE HARVEST FARMS (OPC) PRIVATE LIMITED" at bounding box center [38, 12] width 64 height 13
click at [29, 9] on span "TRUE HARVEST FARMS (OPC) PRIVATE LIMITED" at bounding box center [38, 12] width 64 height 13
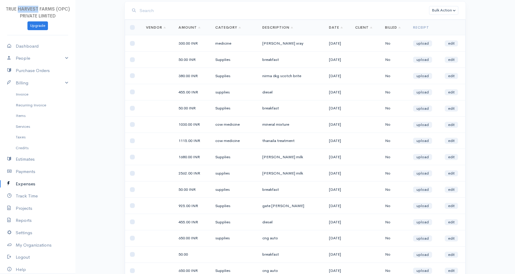
click at [29, 9] on span "TRUE HARVEST FARMS (OPC) PRIVATE LIMITED" at bounding box center [38, 12] width 64 height 13
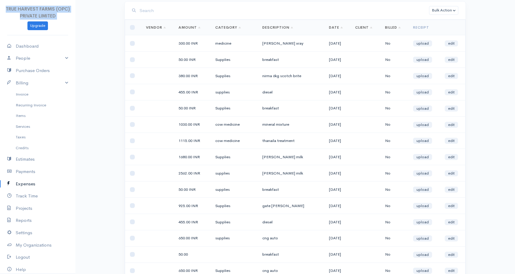
click at [48, 10] on span "TRUE HARVEST FARMS (OPC) PRIVATE LIMITED" at bounding box center [38, 12] width 64 height 13
click at [61, 10] on span "TRUE HARVEST FARMS (OPC) PRIVATE LIMITED" at bounding box center [38, 12] width 64 height 13
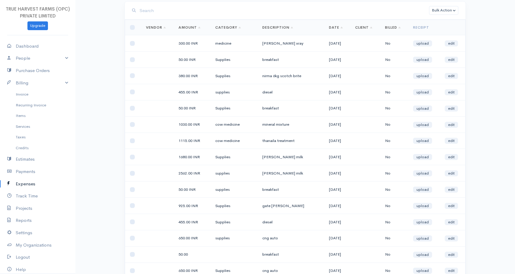
click at [221, 43] on td "medicine" at bounding box center [233, 43] width 47 height 16
click at [264, 44] on td "vimal xray" at bounding box center [290, 43] width 67 height 16
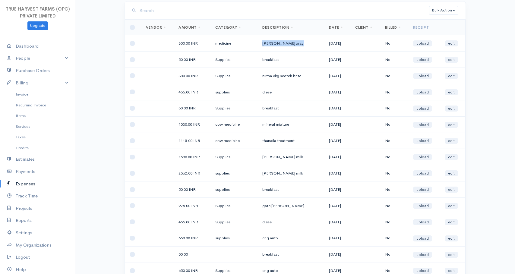
click at [264, 44] on td "vimal xray" at bounding box center [290, 43] width 67 height 16
click at [272, 44] on td "vimal xray" at bounding box center [290, 43] width 67 height 16
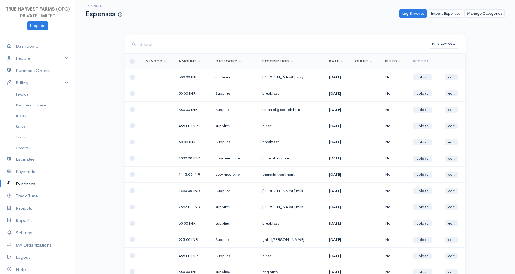
scroll to position [0, 0]
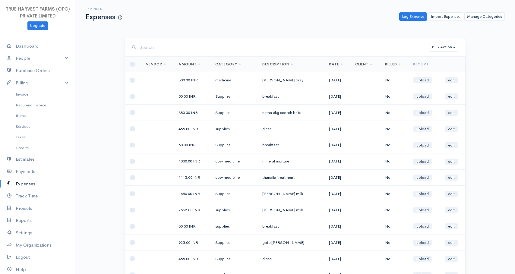
click at [261, 114] on td "nirma 6kg scotch brite" at bounding box center [290, 113] width 67 height 16
click at [272, 113] on td "nirma 6kg scotch brite" at bounding box center [290, 113] width 67 height 16
click at [283, 113] on td "nirma 6kg scotch brite" at bounding box center [290, 113] width 67 height 16
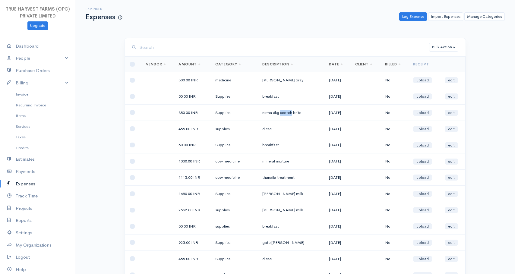
click at [283, 113] on td "nirma 6kg scotch brite" at bounding box center [290, 113] width 67 height 16
click at [291, 112] on td "nirma 6kg scotch brite" at bounding box center [290, 113] width 67 height 16
click at [265, 113] on td "nirma 6kg scotch brite" at bounding box center [290, 113] width 67 height 16
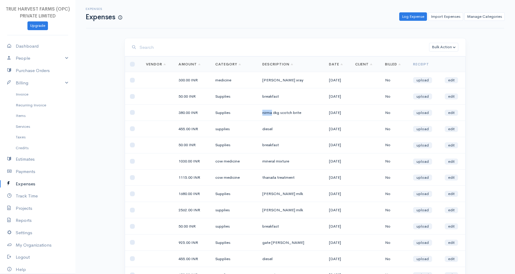
click at [265, 113] on td "nirma 6kg scotch brite" at bounding box center [290, 113] width 67 height 16
click at [272, 113] on td "nirma 6kg scotch brite" at bounding box center [290, 113] width 67 height 16
click at [278, 113] on td "nirma 6kg scotch brite" at bounding box center [290, 113] width 67 height 16
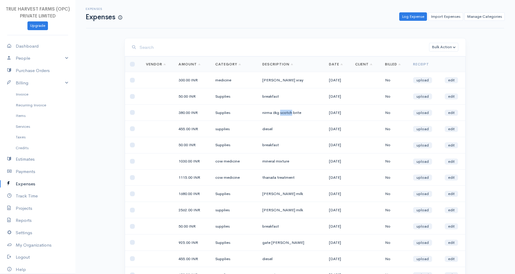
click at [284, 113] on td "nirma 6kg scotch brite" at bounding box center [290, 113] width 67 height 16
click at [284, 114] on td "nirma 6kg scotch brite" at bounding box center [290, 113] width 67 height 16
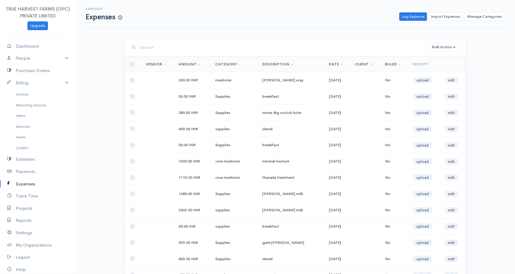
click at [272, 112] on td "nirma 6kg scotch brite" at bounding box center [290, 113] width 67 height 16
click at [286, 112] on td "nirma 6kg scotch brite" at bounding box center [290, 113] width 67 height 16
click at [296, 112] on td "nirma 6kg scotch brite" at bounding box center [290, 113] width 67 height 16
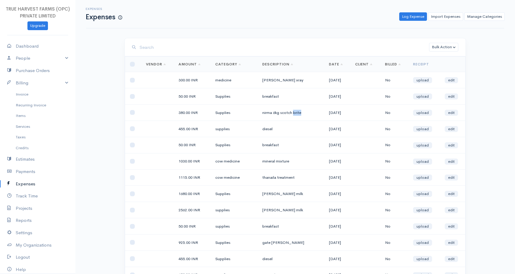
click at [296, 112] on td "nirma 6kg scotch brite" at bounding box center [290, 113] width 67 height 16
click at [272, 114] on td "nirma 6kg scotch brite" at bounding box center [290, 113] width 67 height 16
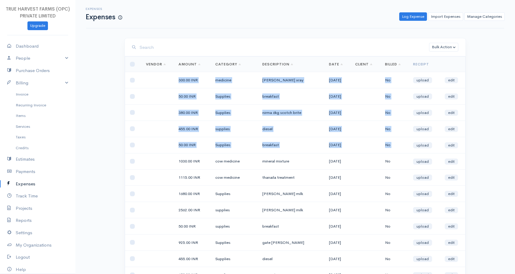
drag, startPoint x: 177, startPoint y: 80, endPoint x: 441, endPoint y: 147, distance: 272.9
click at [262, 131] on td "diesel" at bounding box center [290, 129] width 67 height 16
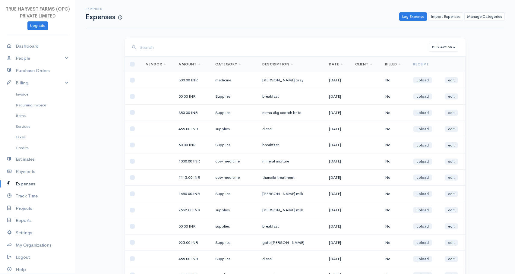
click at [263, 113] on td "nirma 6kg scotch brite" at bounding box center [290, 113] width 67 height 16
click at [273, 113] on td "nirma 6kg scotch brite" at bounding box center [290, 113] width 67 height 16
click at [281, 113] on td "nirma 6kg scotch brite" at bounding box center [290, 113] width 67 height 16
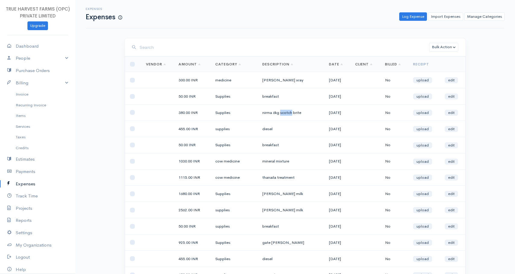
click at [281, 113] on td "nirma 6kg scotch brite" at bounding box center [290, 113] width 67 height 16
click at [274, 113] on td "nirma 6kg scotch brite" at bounding box center [290, 113] width 67 height 16
click at [179, 111] on td "380.00 INR" at bounding box center [192, 113] width 37 height 16
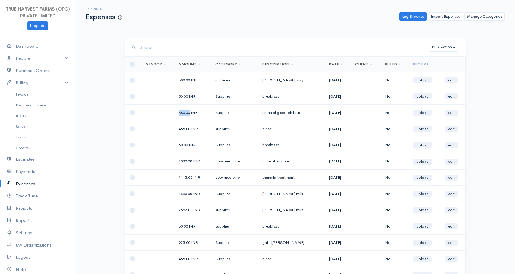
click at [180, 112] on td "380.00 INR" at bounding box center [192, 113] width 37 height 16
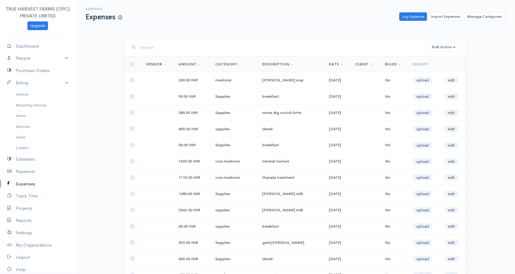
click at [183, 112] on td "380.00 INR" at bounding box center [192, 113] width 37 height 16
click at [180, 112] on td "380.00 INR" at bounding box center [192, 113] width 37 height 16
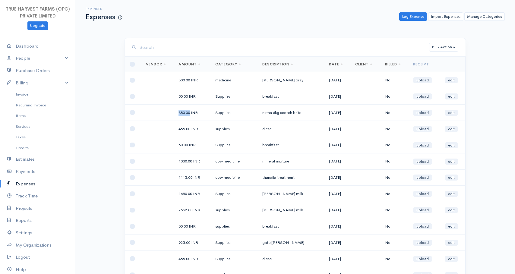
click at [180, 112] on td "380.00 INR" at bounding box center [192, 113] width 37 height 16
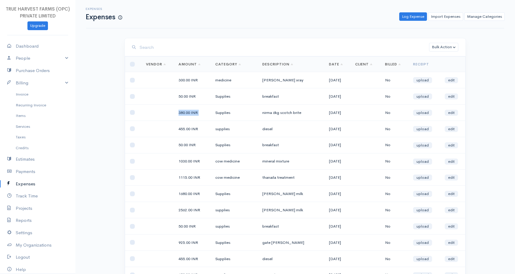
click at [180, 112] on td "380.00 INR" at bounding box center [192, 113] width 37 height 16
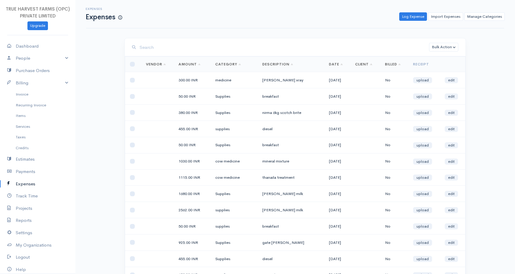
click at [180, 112] on td "380.00 INR" at bounding box center [192, 113] width 37 height 16
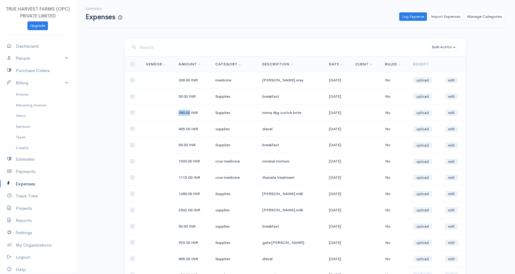
click at [180, 112] on td "380.00 INR" at bounding box center [192, 113] width 37 height 16
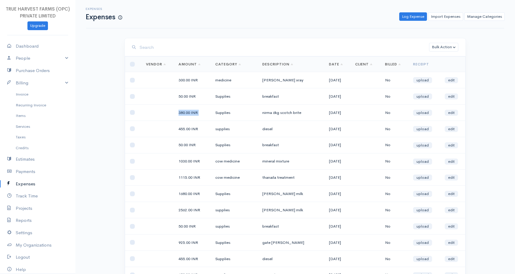
click at [180, 112] on td "380.00 INR" at bounding box center [192, 113] width 37 height 16
click at [217, 113] on td "Supplies" at bounding box center [233, 113] width 47 height 16
click at [218, 113] on td "Supplies" at bounding box center [233, 113] width 47 height 16
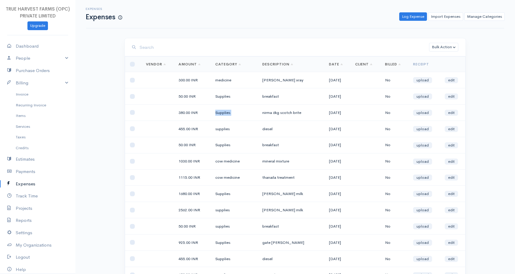
click at [218, 113] on td "Supplies" at bounding box center [233, 113] width 47 height 16
click at [261, 113] on td "nirma 6kg scotch brite" at bounding box center [290, 113] width 67 height 16
click at [262, 113] on td "nirma 6kg scotch brite" at bounding box center [290, 113] width 67 height 16
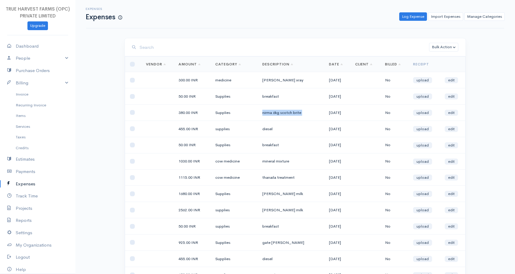
click at [262, 113] on td "nirma 6kg scotch brite" at bounding box center [290, 113] width 67 height 16
click at [271, 113] on td "nirma 6kg scotch brite" at bounding box center [290, 113] width 67 height 16
click at [280, 113] on td "nirma 6kg scotch brite" at bounding box center [290, 113] width 67 height 16
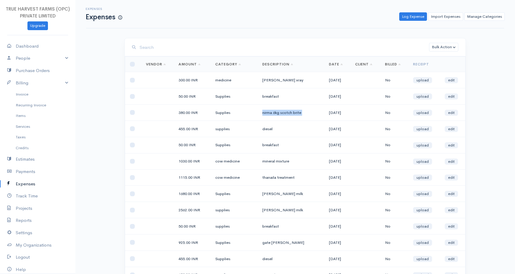
click at [280, 113] on td "nirma 6kg scotch brite" at bounding box center [290, 113] width 67 height 16
click at [282, 113] on td "nirma 6kg scotch brite" at bounding box center [290, 113] width 67 height 16
click at [284, 113] on td "nirma 6kg scotch brite" at bounding box center [290, 113] width 67 height 16
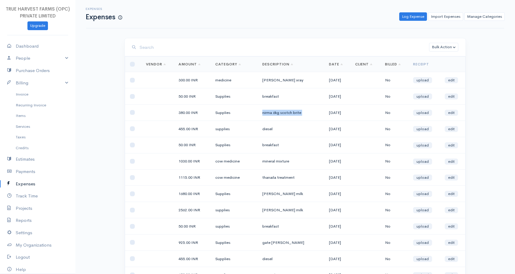
click at [284, 113] on td "nirma 6kg scotch brite" at bounding box center [290, 113] width 67 height 16
click at [293, 113] on td "nirma 6kg scotch brite" at bounding box center [290, 113] width 67 height 16
click at [325, 113] on td "17-08-2025" at bounding box center [337, 113] width 26 height 16
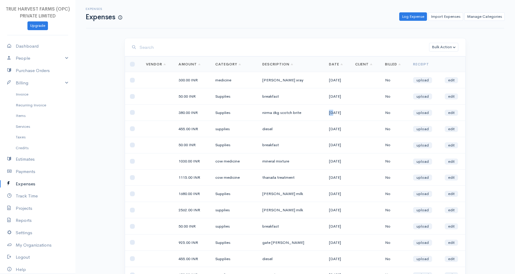
click at [325, 113] on td "17-08-2025" at bounding box center [337, 113] width 26 height 16
click at [331, 113] on td "17-08-2025" at bounding box center [337, 113] width 26 height 16
click at [339, 113] on td "17-08-2025" at bounding box center [337, 113] width 26 height 16
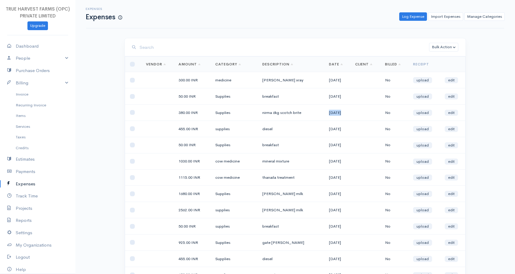
click at [339, 113] on td "17-08-2025" at bounding box center [337, 113] width 26 height 16
click at [341, 112] on td "17-08-2025" at bounding box center [337, 113] width 26 height 16
click at [350, 112] on td "17-08-2025" at bounding box center [337, 113] width 26 height 16
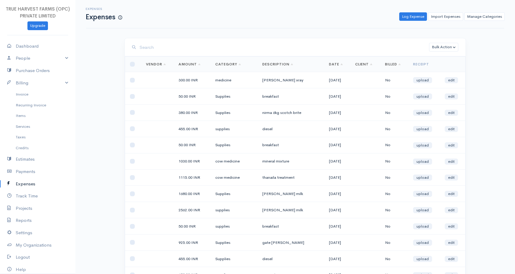
click at [388, 112] on td "No" at bounding box center [394, 113] width 28 height 16
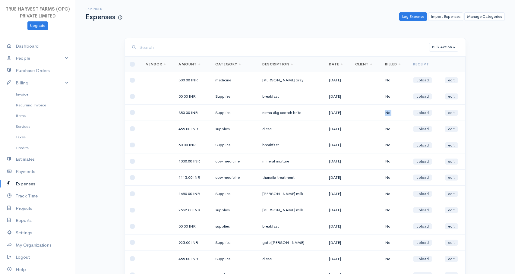
click at [388, 112] on td "No" at bounding box center [394, 113] width 28 height 16
click at [159, 45] on input "search" at bounding box center [284, 47] width 289 height 12
click at [197, 49] on input "search" at bounding box center [284, 47] width 289 height 12
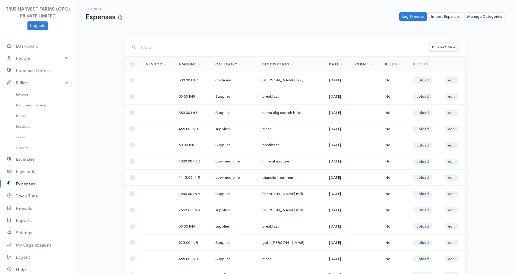
click at [439, 49] on button "Bulk Action" at bounding box center [443, 47] width 29 height 9
